Goal: Task Accomplishment & Management: Manage account settings

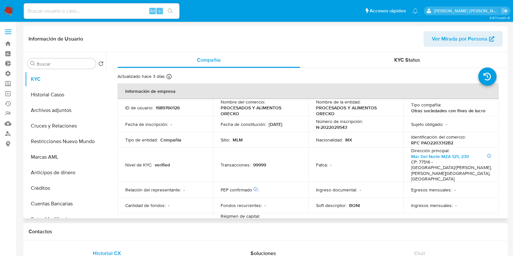
select select "10"
click at [51, 141] on button "Restricciones Nuevo Mundo" at bounding box center [63, 142] width 76 height 16
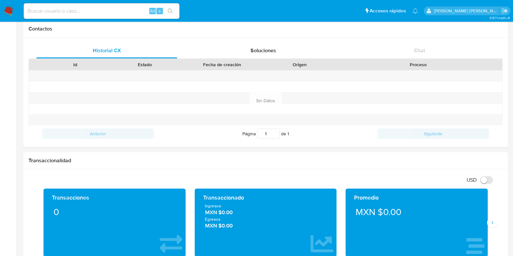
scroll to position [29, 0]
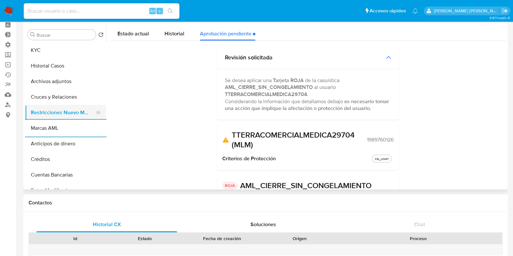
click at [56, 110] on button "Restricciones Nuevo Mundo" at bounding box center [63, 113] width 76 height 16
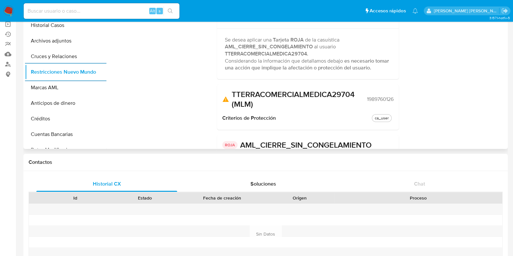
scroll to position [0, 0]
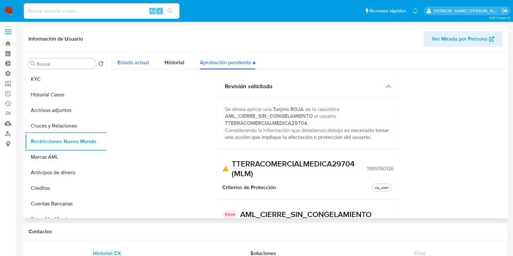
click at [132, 64] on span "Estado actual" at bounding box center [132, 62] width 31 height 7
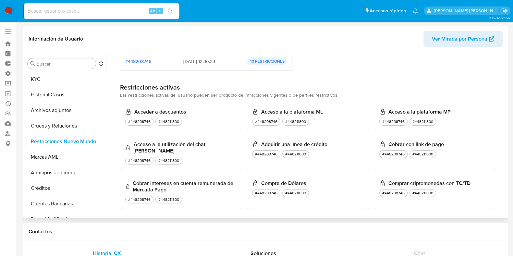
scroll to position [243, 0]
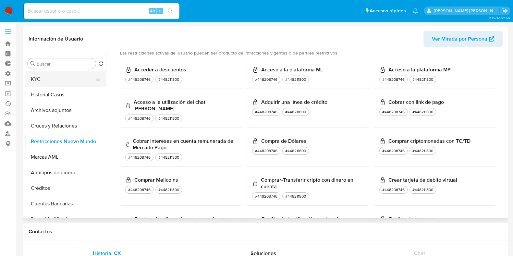
click at [40, 78] on button "KYC" at bounding box center [63, 79] width 76 height 16
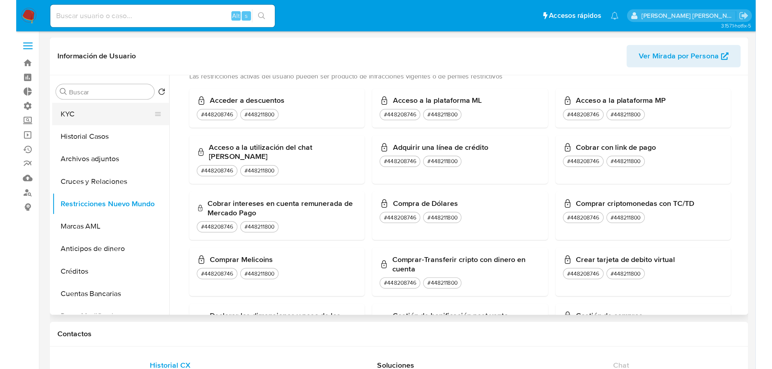
scroll to position [0, 0]
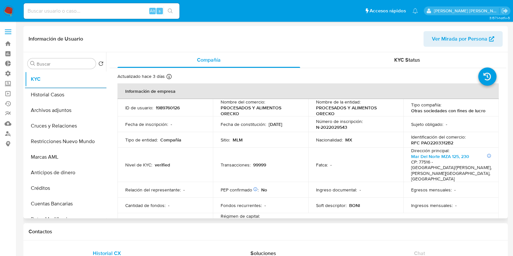
click at [25, 71] on button "KYC" at bounding box center [65, 79] width 81 height 16
select select "10"
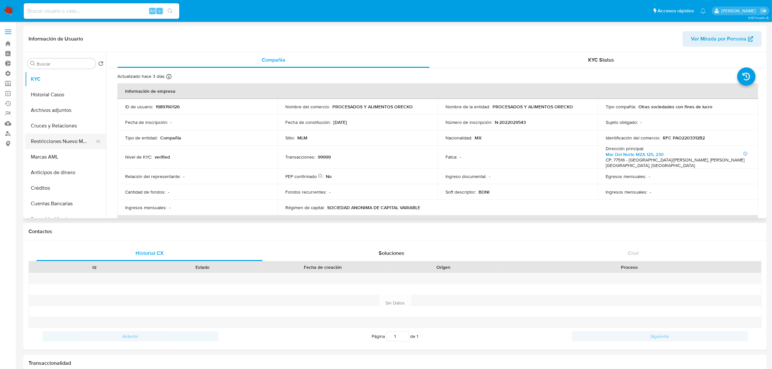
click at [61, 142] on button "Restricciones Nuevo Mundo" at bounding box center [63, 142] width 76 height 16
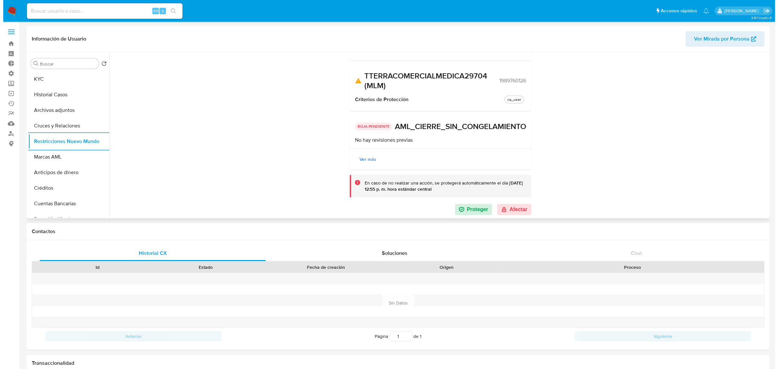
scroll to position [98, 0]
click at [510, 209] on button "Afectar" at bounding box center [511, 209] width 34 height 11
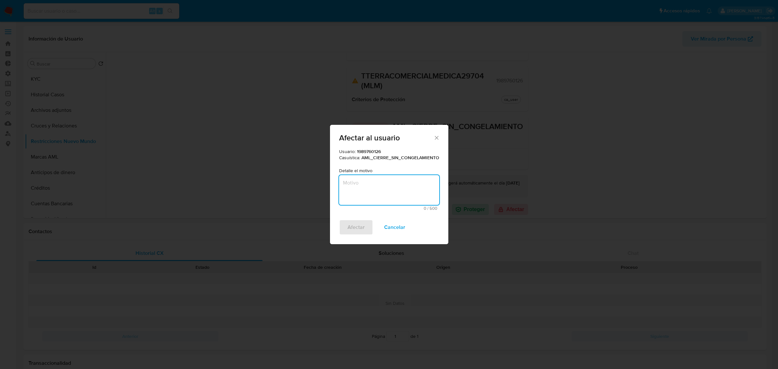
click at [384, 190] on textarea "Motivo" at bounding box center [389, 190] width 100 height 30
paste textarea "Cierre de relacionamiento derivado de análisis investigativo en materia PLD, do…"
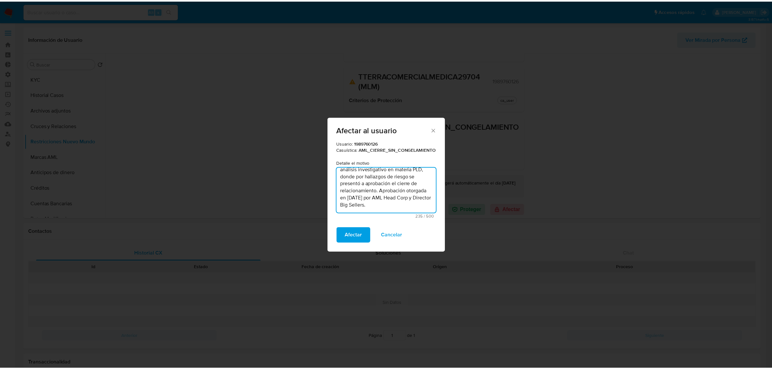
scroll to position [13, 0]
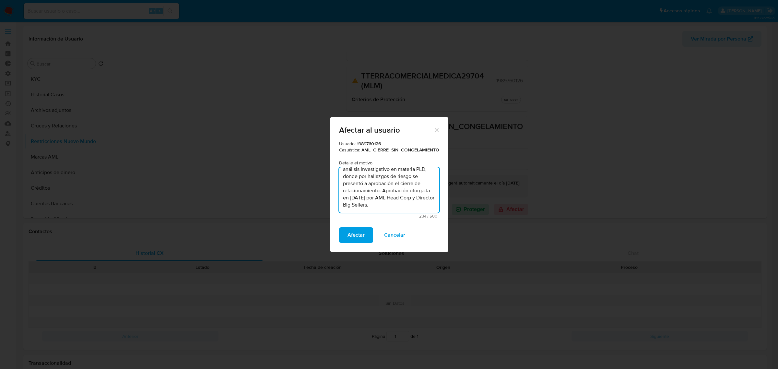
click at [380, 200] on textarea "Cierre de relacionamiento derivado de análisis investigativo en materia PLD, do…" at bounding box center [389, 189] width 100 height 45
type textarea "Cierre de relacionamiento derivado de análisis investigativo en materia PLD, do…"
click at [363, 233] on span "Afectar" at bounding box center [356, 235] width 17 height 14
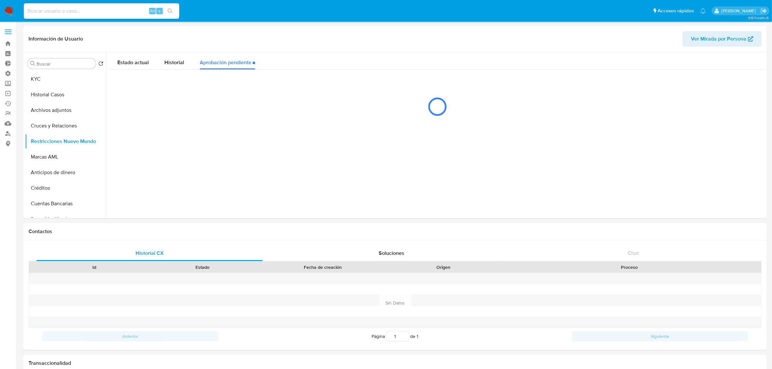
scroll to position [0, 0]
